Goal: Information Seeking & Learning: Compare options

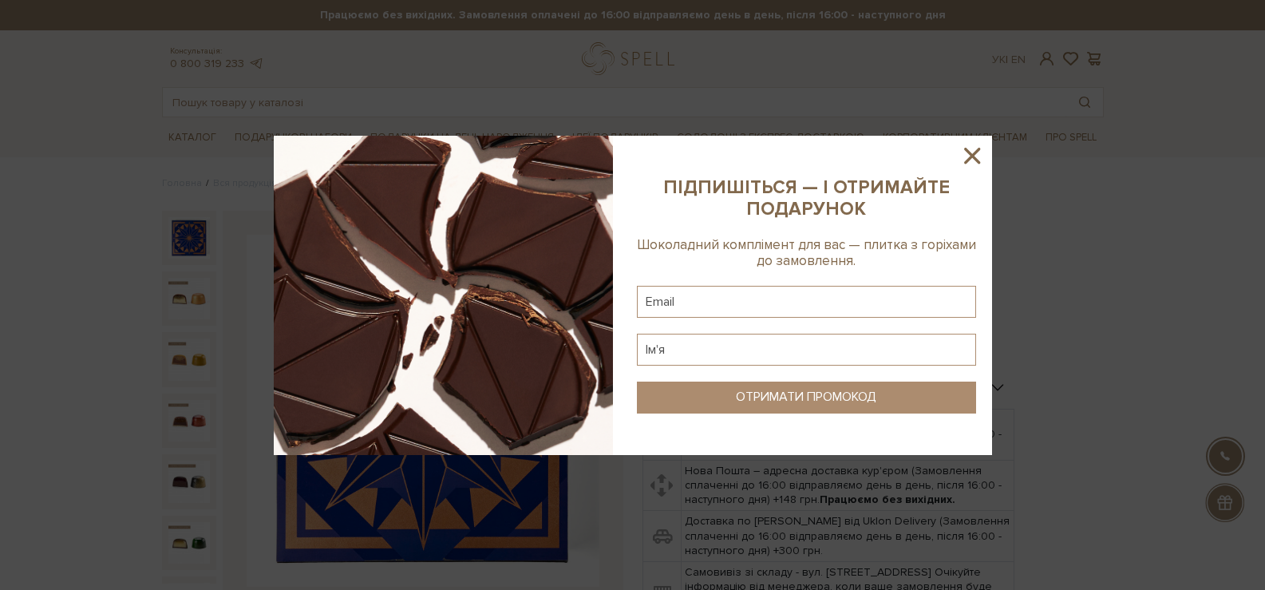
click at [971, 163] on icon at bounding box center [972, 155] width 27 height 27
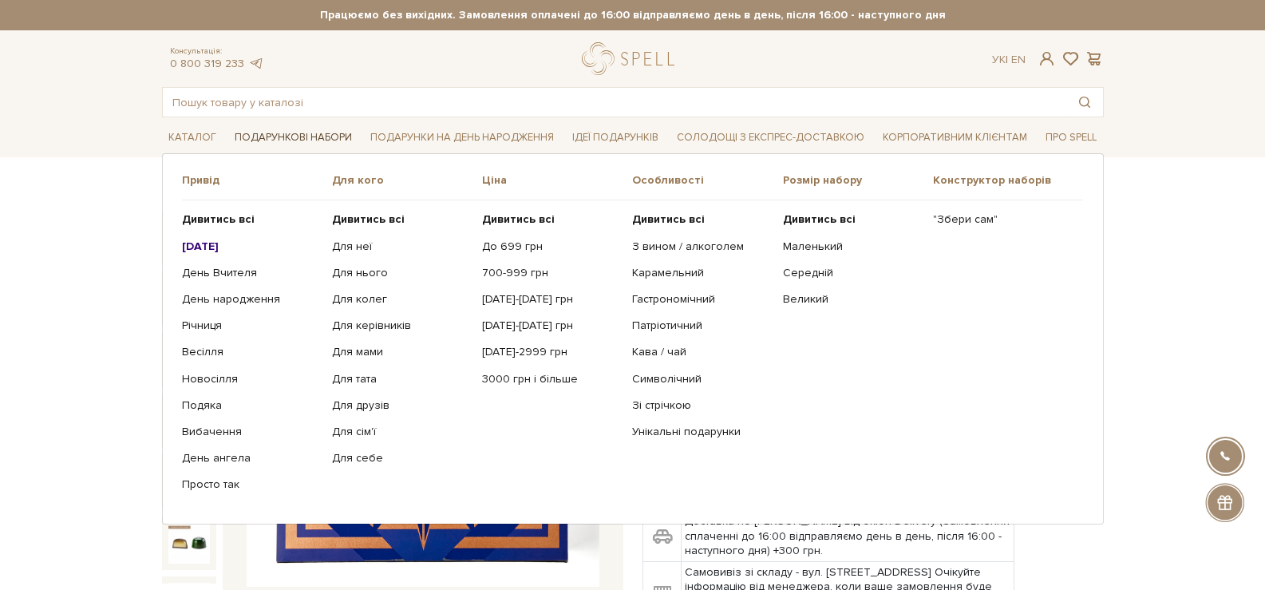
click at [292, 140] on link "Подарункові набори" at bounding box center [293, 137] width 130 height 25
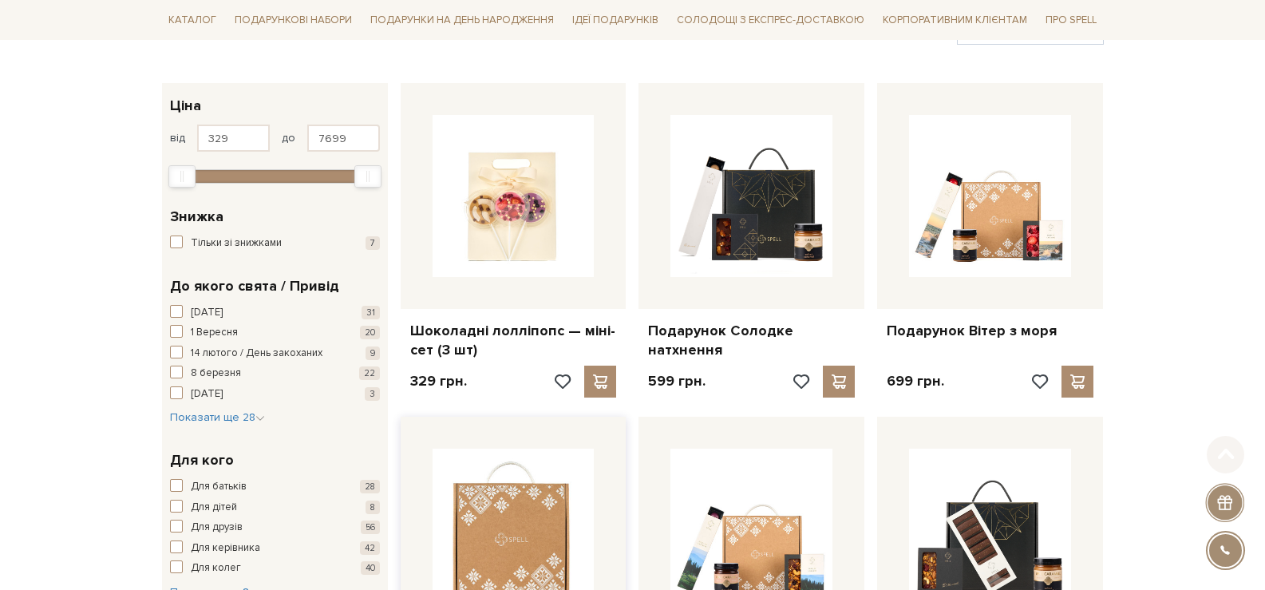
scroll to position [319, 0]
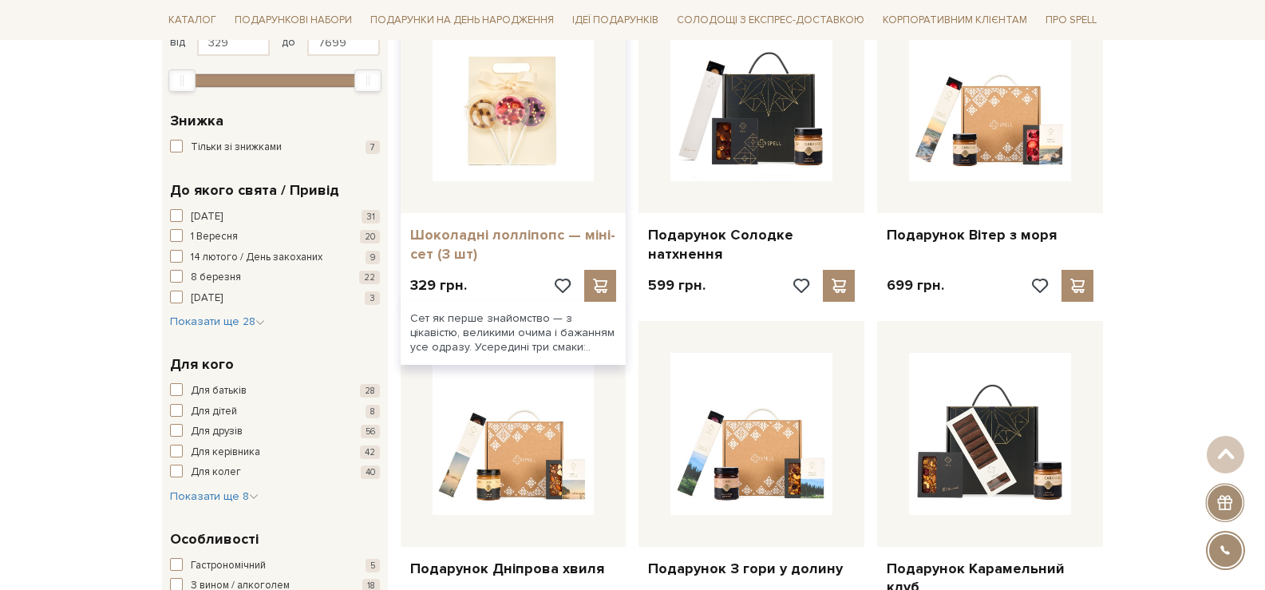
click at [449, 249] on link "Шоколадні лолліпопс — міні-сет (3 шт)" at bounding box center [513, 245] width 207 height 38
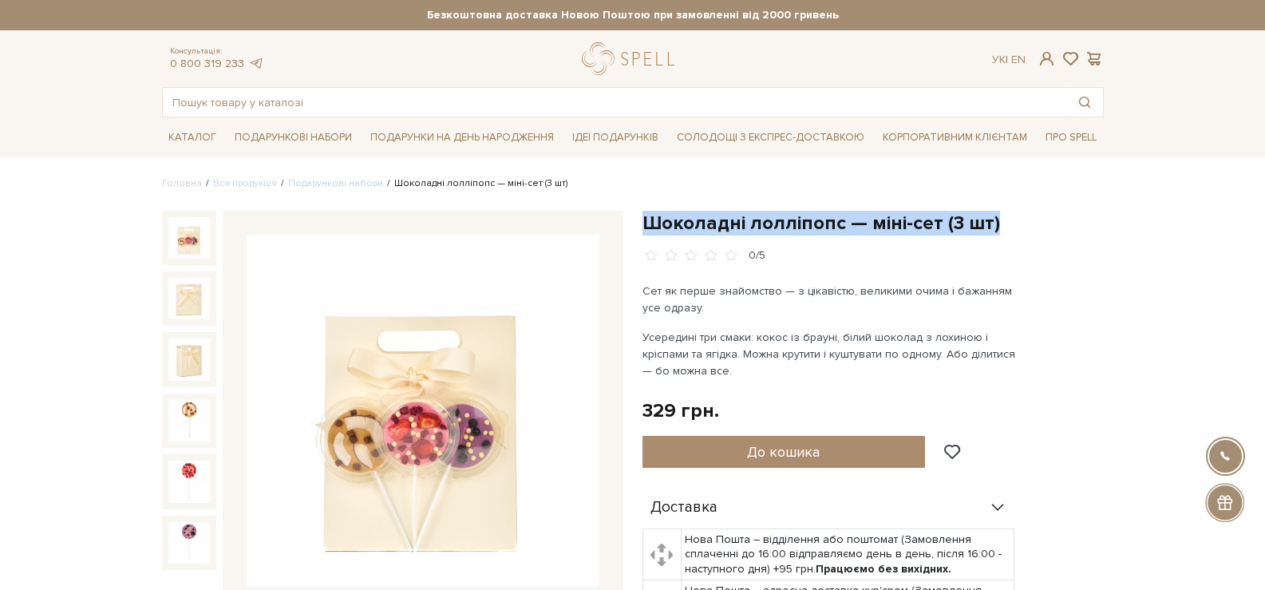
drag, startPoint x: 1011, startPoint y: 221, endPoint x: 644, endPoint y: 214, distance: 366.5
click at [644, 214] on h1 "Шоколадні лолліпопс — міні-сет (3 шт)" at bounding box center [873, 223] width 461 height 25
copy h1 "Шоколадні лолліпопс — міні-сет (3 шт)"
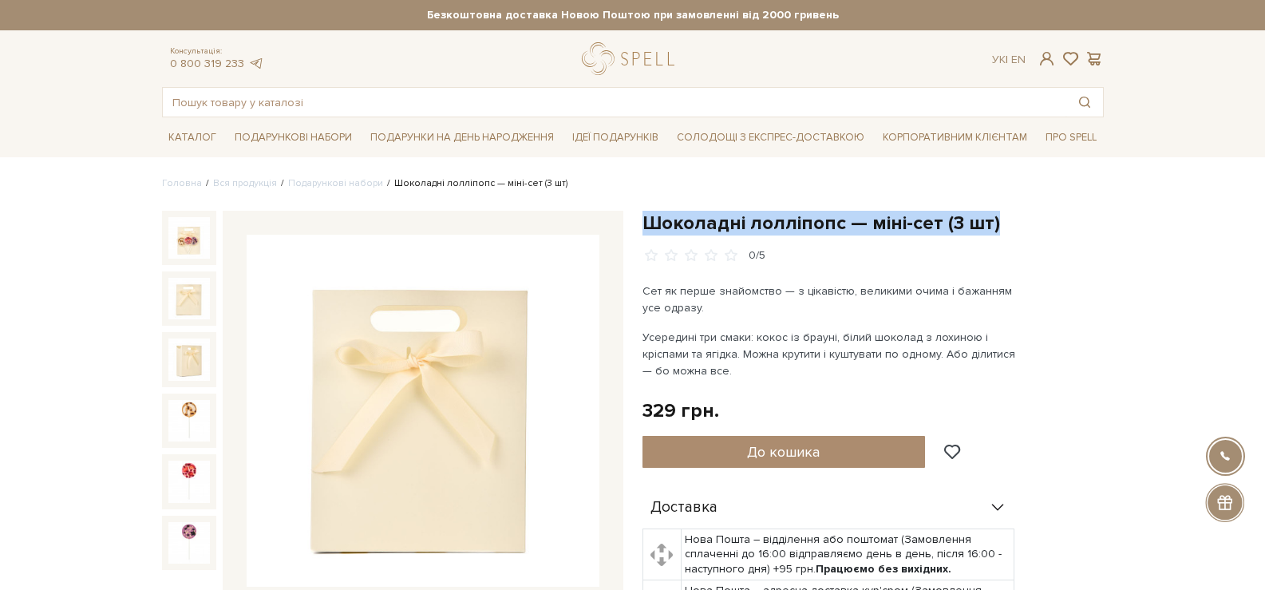
copy h1 "Шоколадні лолліпопс — міні-сет (3 шт)"
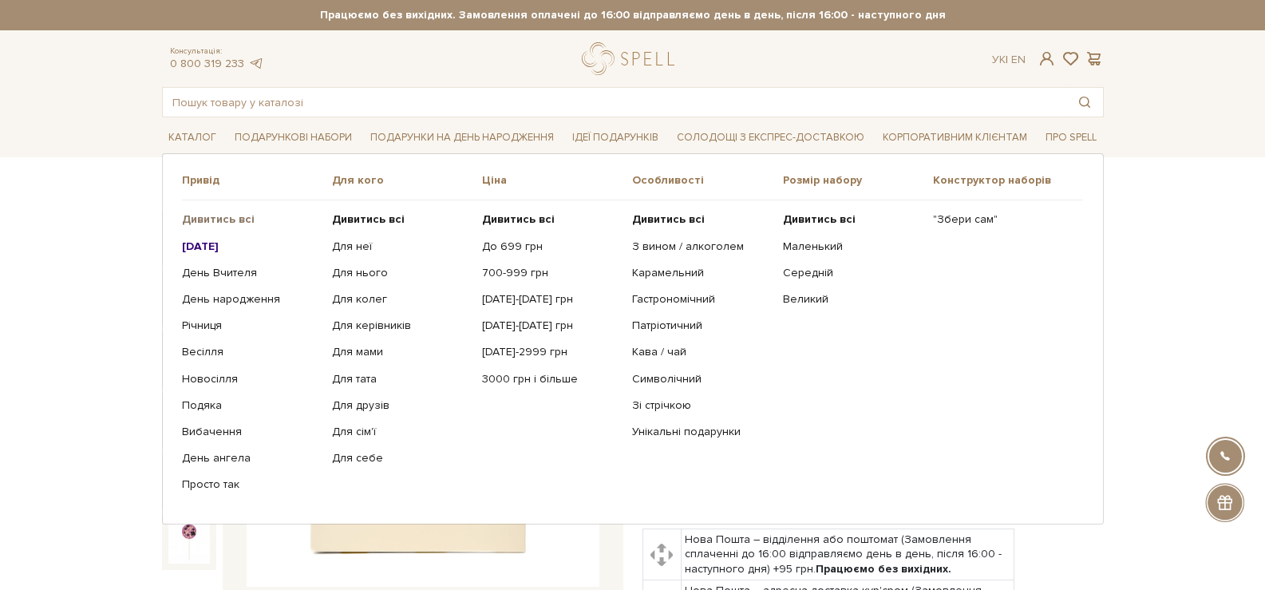
click at [240, 220] on b "Дивитись всі" at bounding box center [218, 219] width 73 height 14
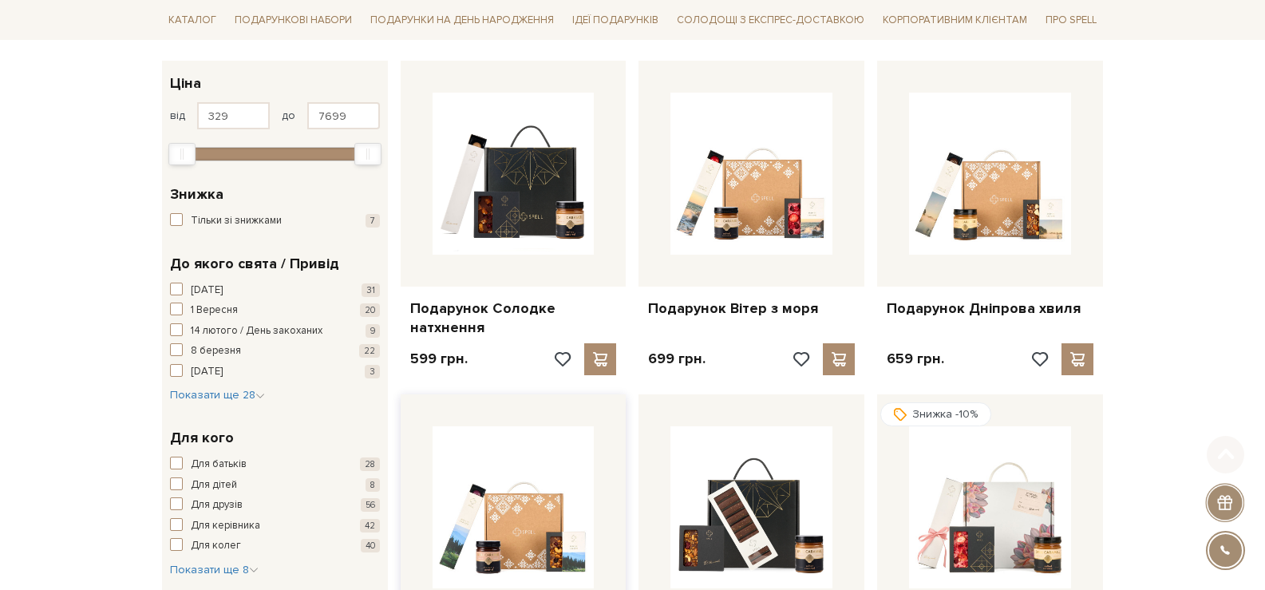
scroll to position [399, 0]
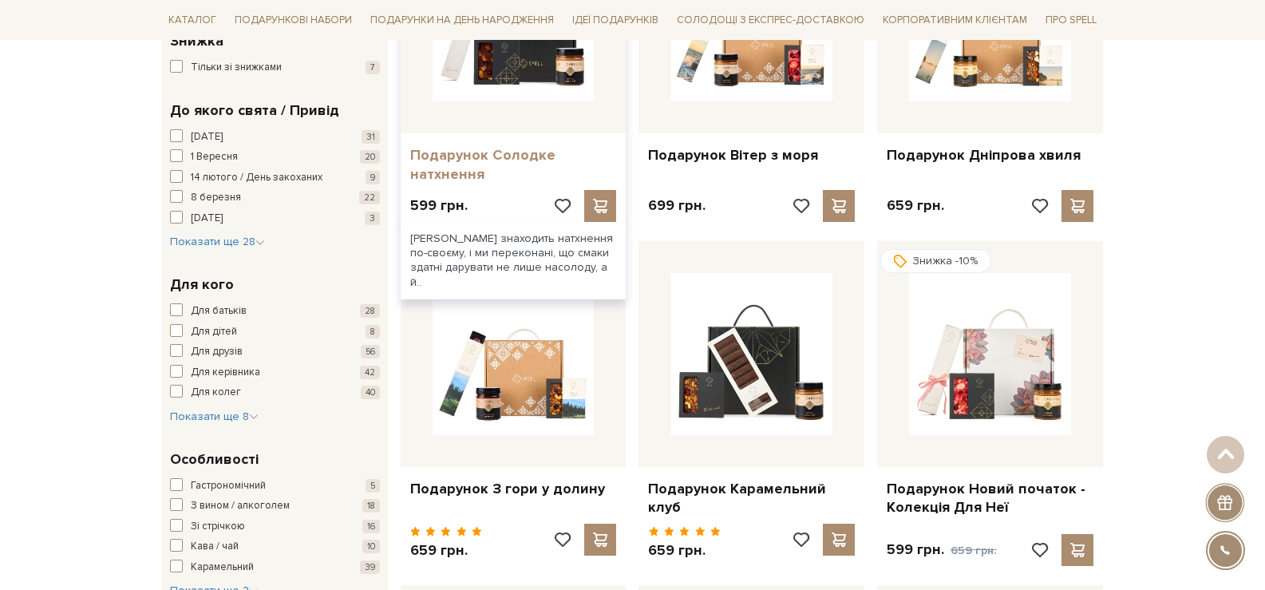
click at [464, 160] on link "Подарунок Солодке натхнення" at bounding box center [513, 165] width 207 height 38
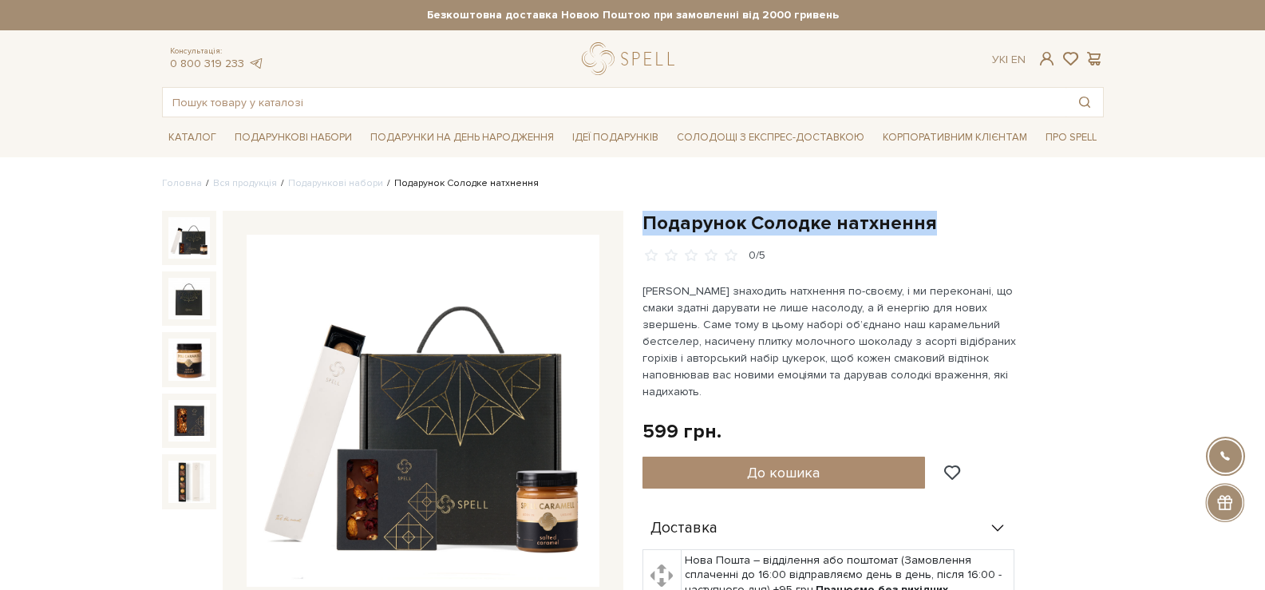
drag, startPoint x: 942, startPoint y: 234, endPoint x: 633, endPoint y: 220, distance: 309.3
copy h1 "Подарунок Солодке натхнення"
